Goal: Task Accomplishment & Management: Manage account settings

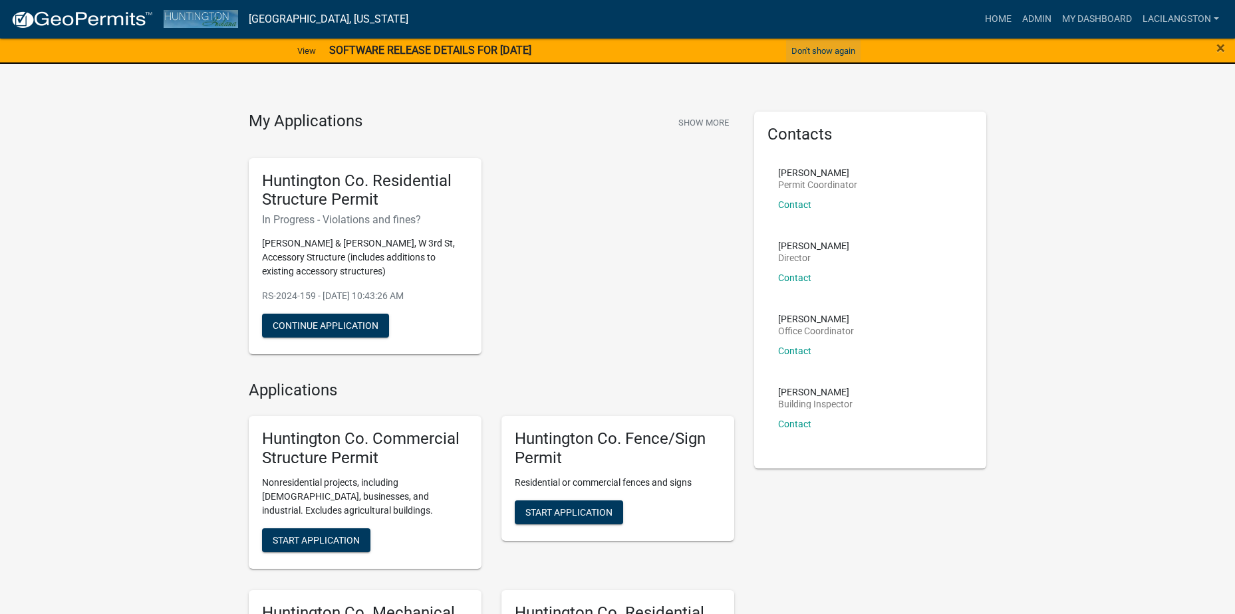
click at [823, 49] on button "Don't show again" at bounding box center [823, 51] width 74 height 22
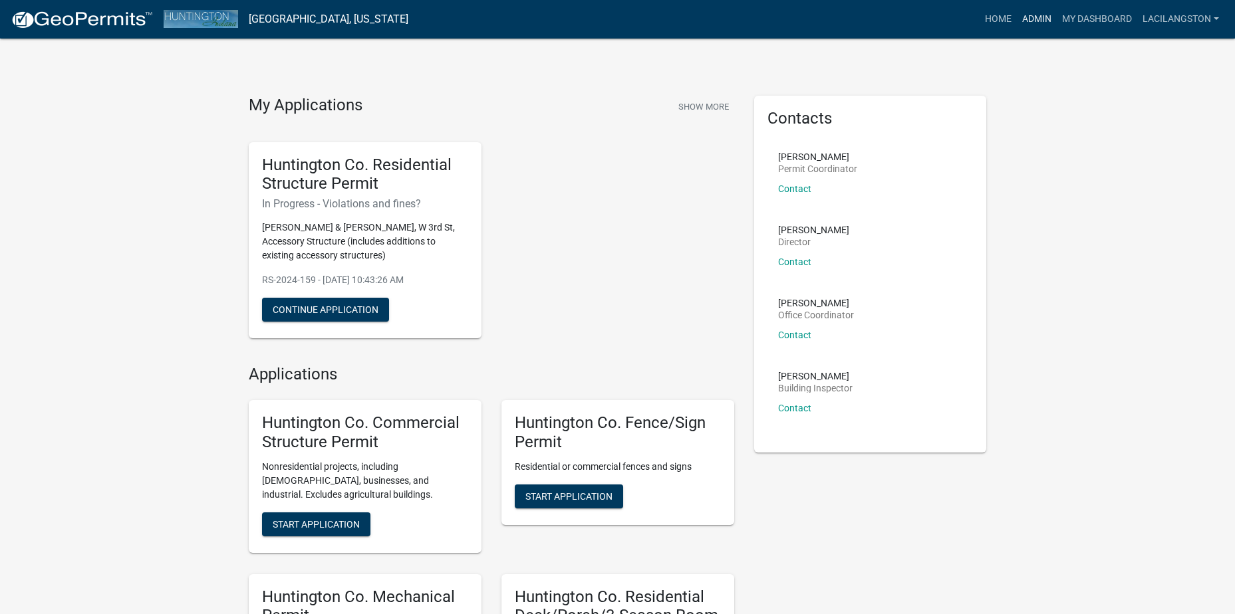
click at [1046, 23] on link "Admin" at bounding box center [1037, 19] width 40 height 25
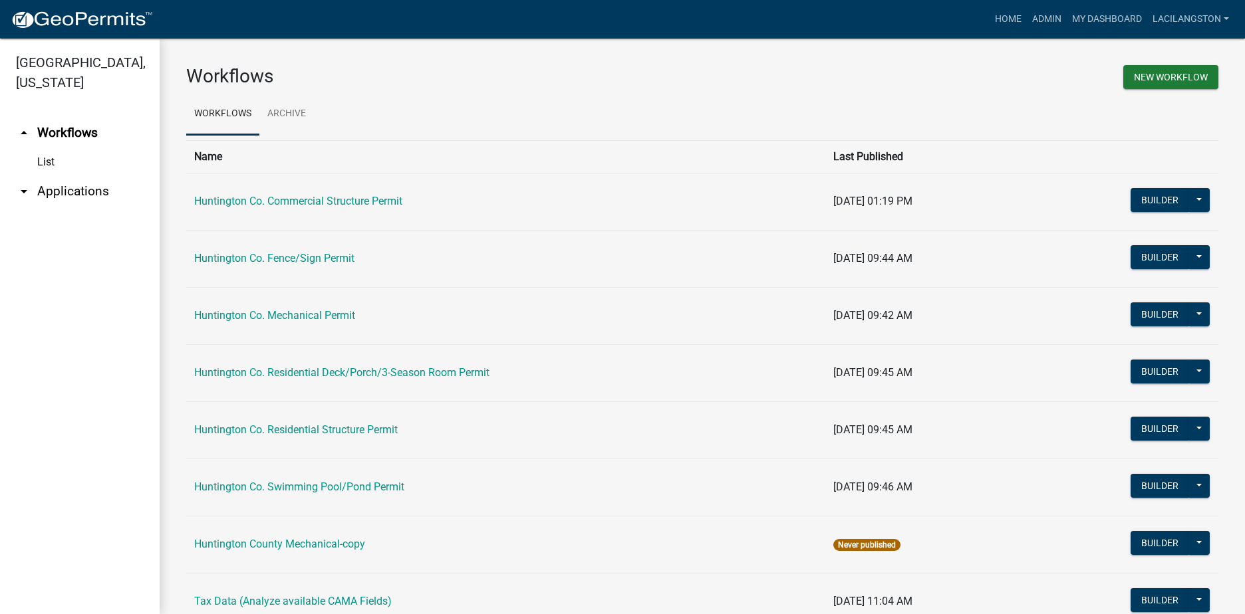
click at [98, 183] on link "arrow_drop_down Applications" at bounding box center [80, 192] width 160 height 32
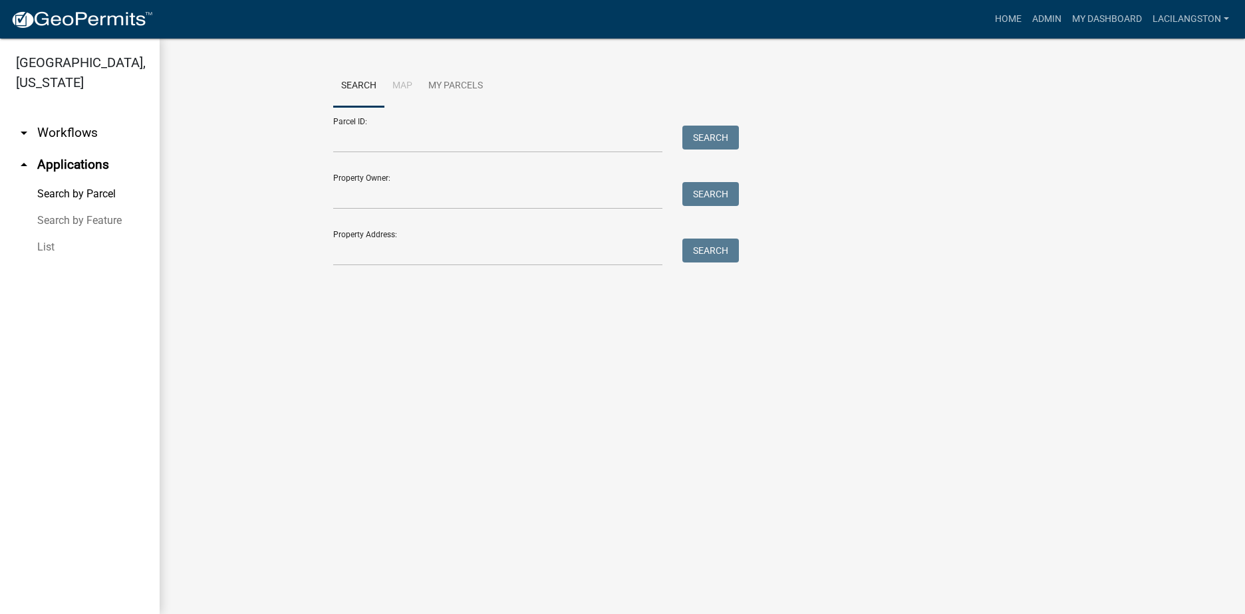
click at [53, 246] on link "List" at bounding box center [80, 247] width 160 height 27
